Goal: Transaction & Acquisition: Purchase product/service

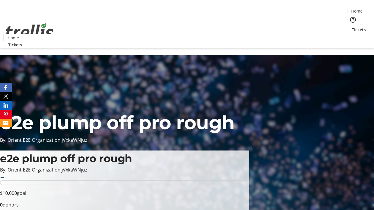
click at [351, 27] on span "Tickets" at bounding box center [358, 30] width 14 height 6
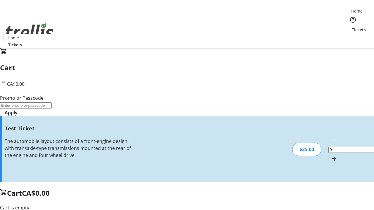
click at [330, 155] on mat-icon "Increment by one" at bounding box center [333, 158] width 7 height 7
type input "1"
